Goal: Browse casually

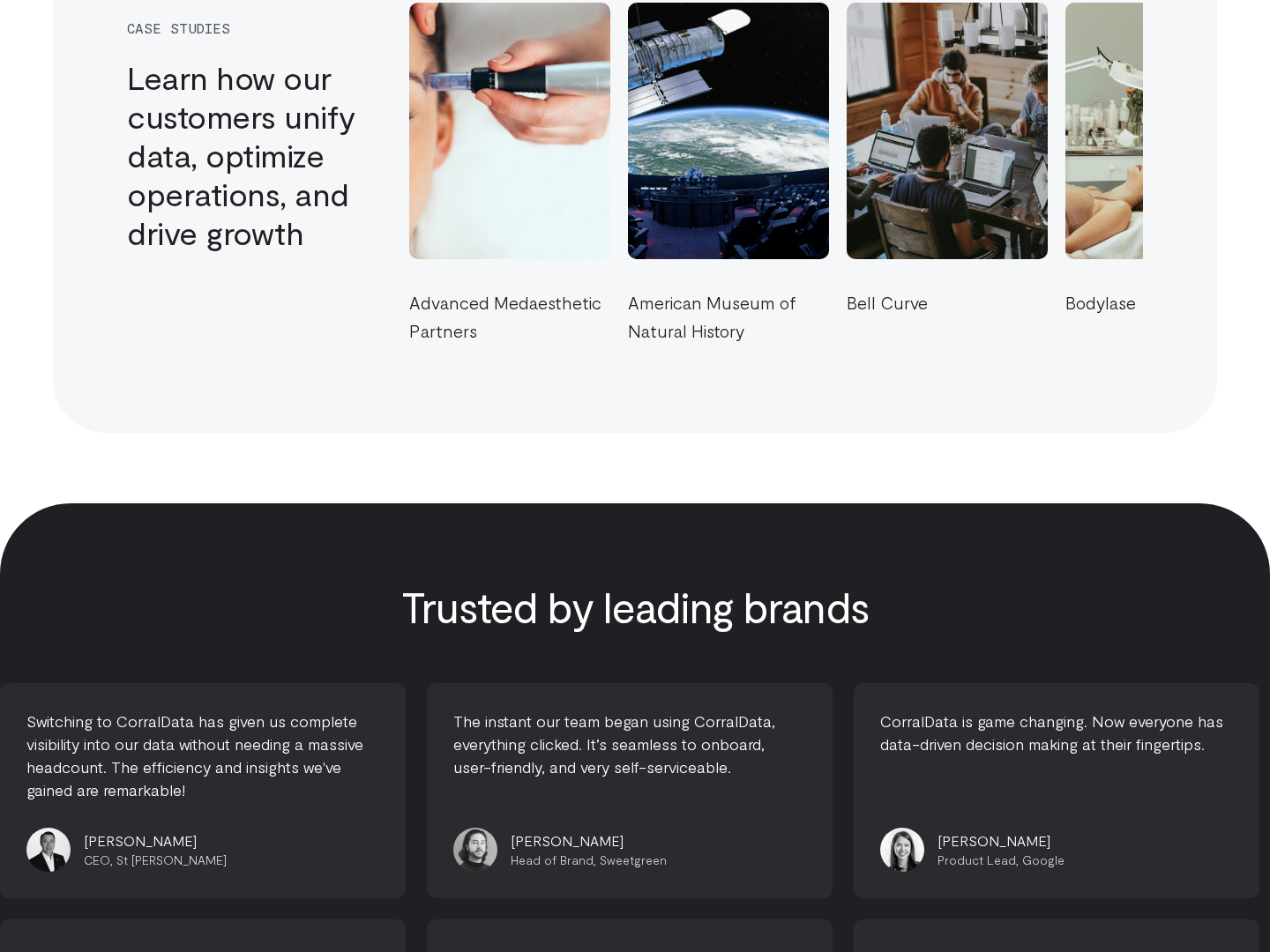
scroll to position [3396, 0]
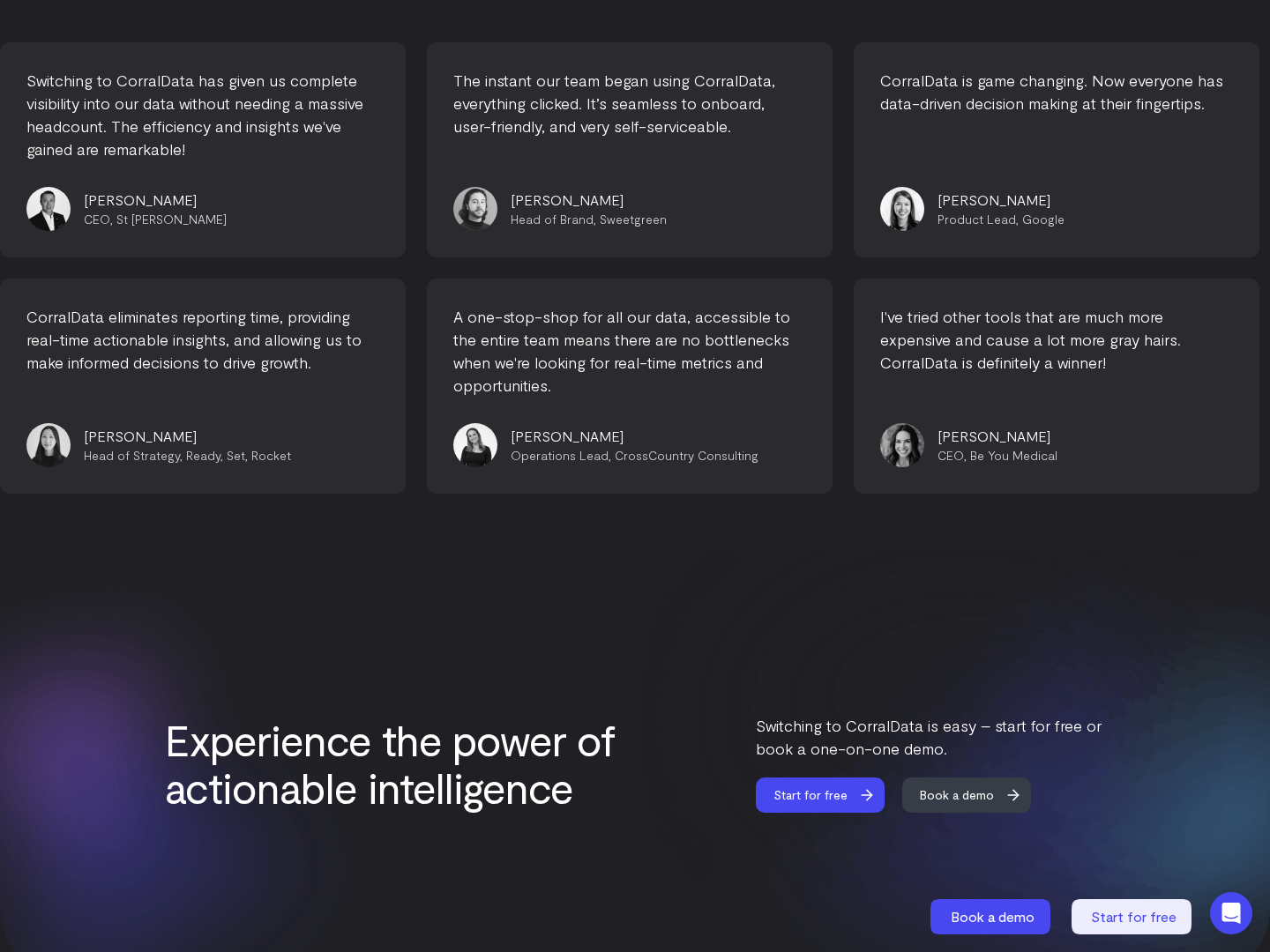
scroll to position [3935, 0]
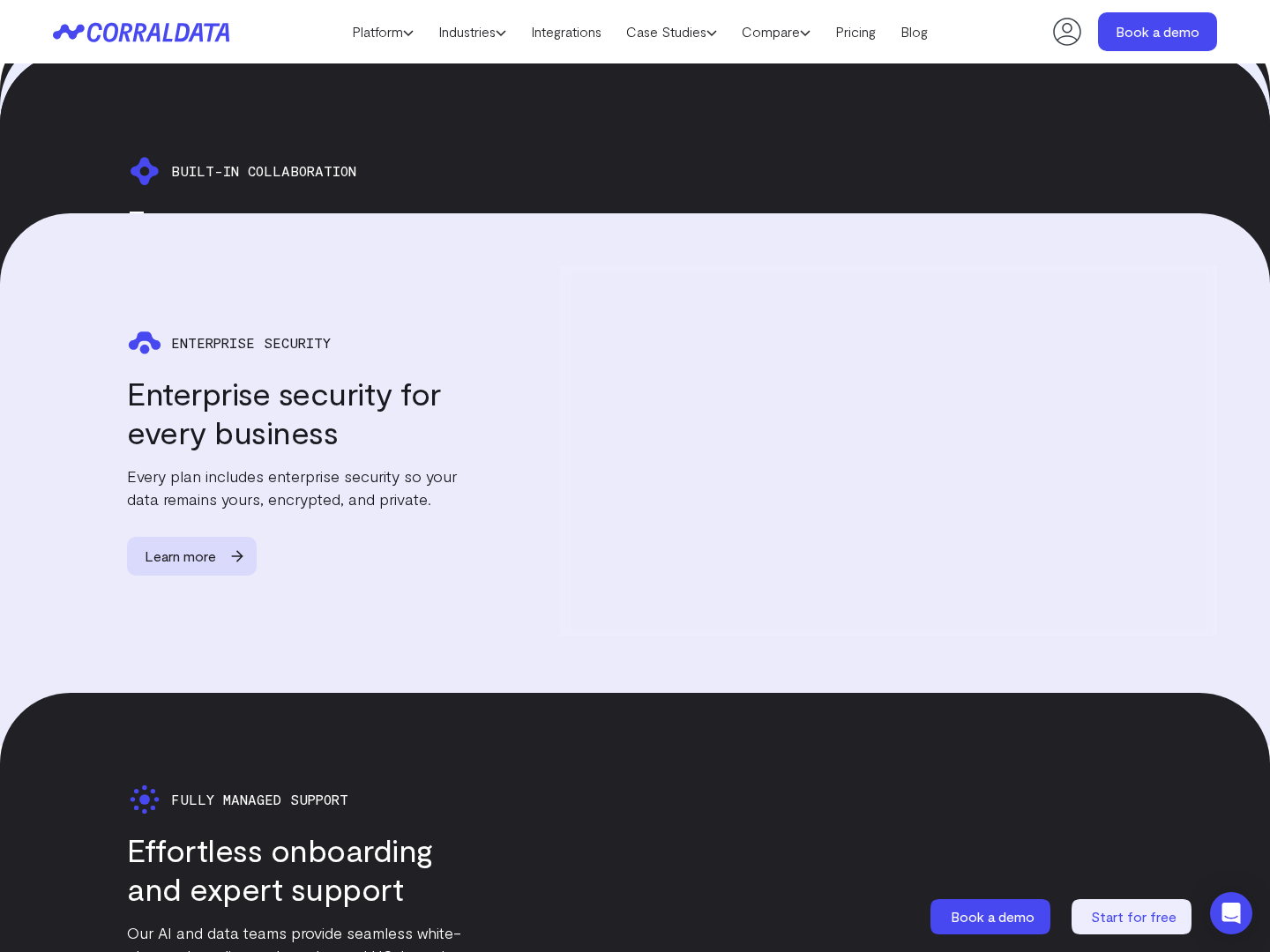
scroll to position [3959, 0]
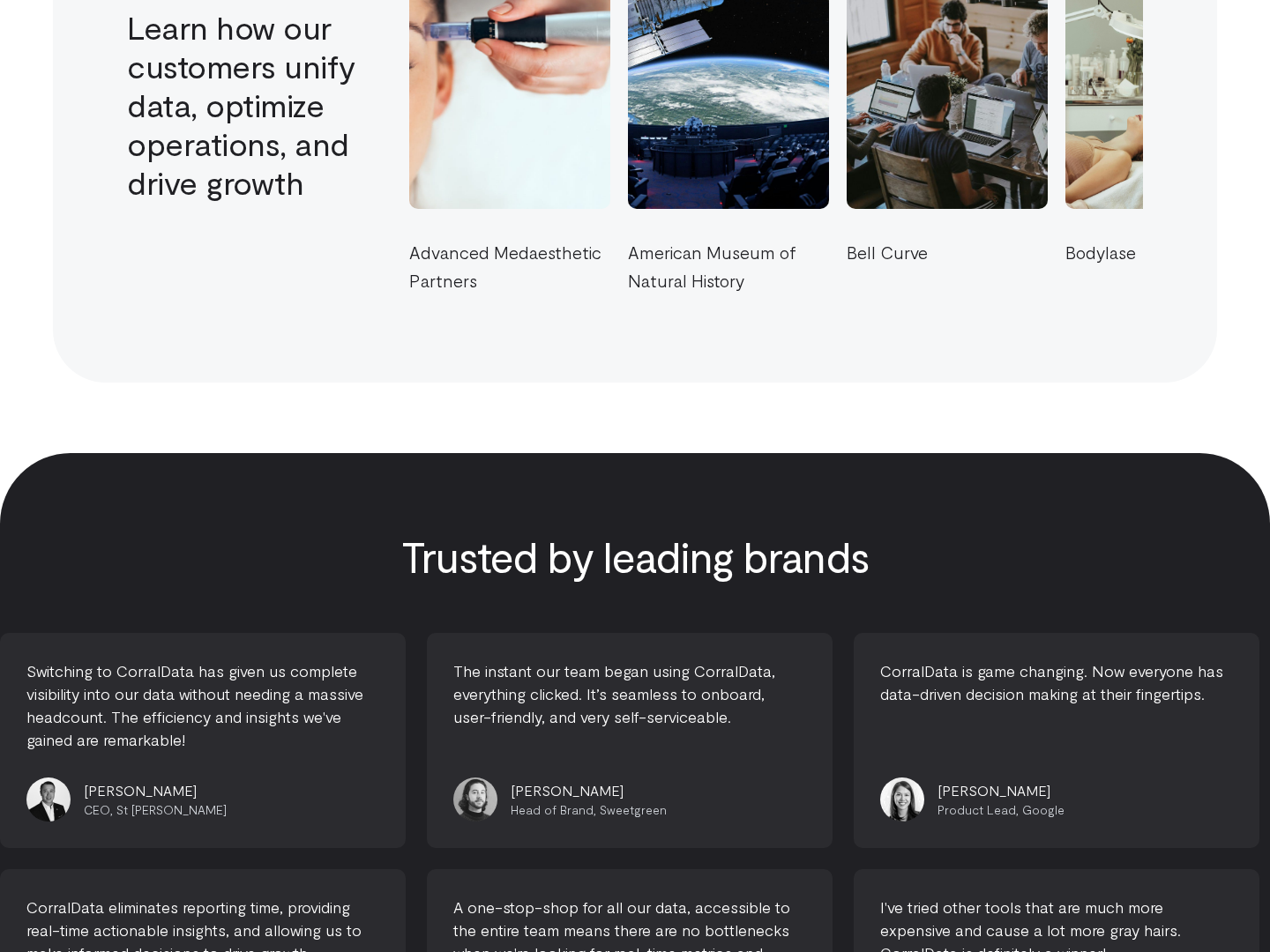
scroll to position [3396, 0]
